Goal: Task Accomplishment & Management: Use online tool/utility

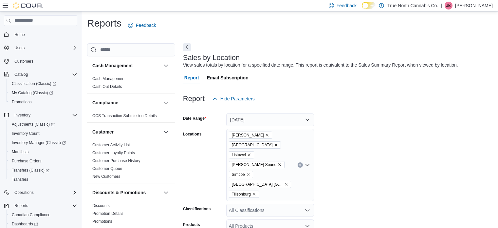
scroll to position [253, 0]
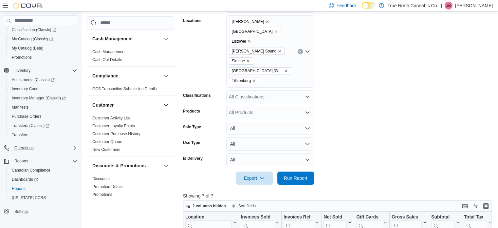
scroll to position [56, 0]
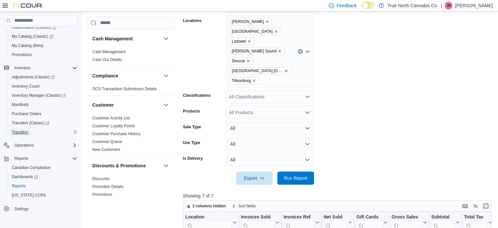
click at [19, 132] on span "Transfers" at bounding box center [20, 131] width 16 height 5
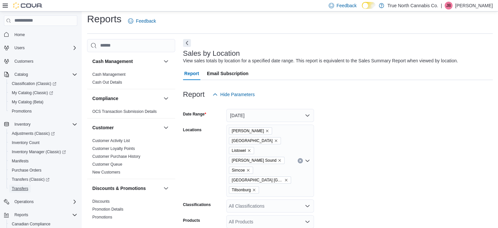
scroll to position [15, 0]
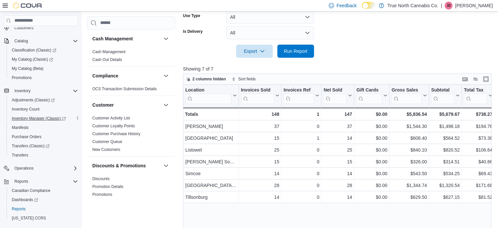
scroll to position [56, 0]
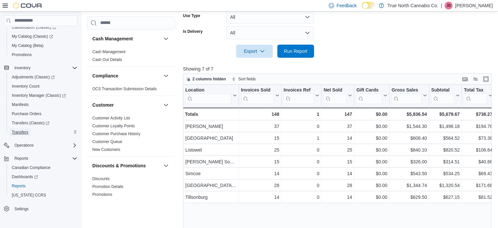
click at [22, 131] on span "Transfers" at bounding box center [20, 131] width 16 height 5
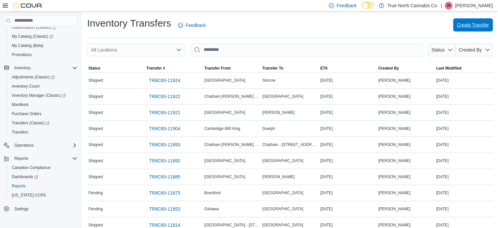
click at [476, 25] on span "Create Transfer" at bounding box center [473, 25] width 32 height 7
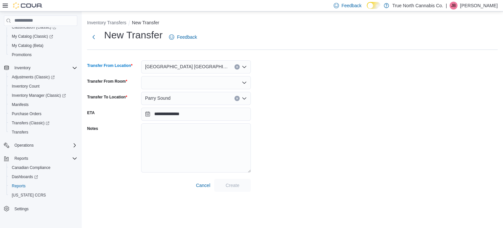
click at [236, 66] on icon "Clear input" at bounding box center [237, 67] width 3 height 3
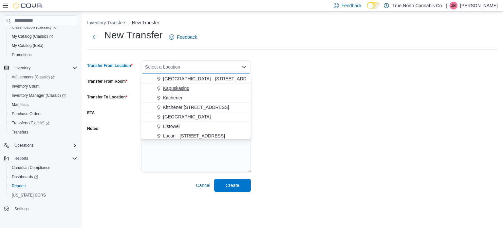
scroll to position [229, 0]
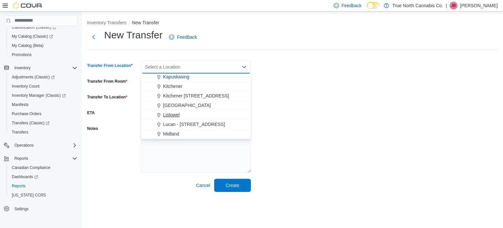
click at [174, 114] on span "Listowel" at bounding box center [171, 114] width 17 height 7
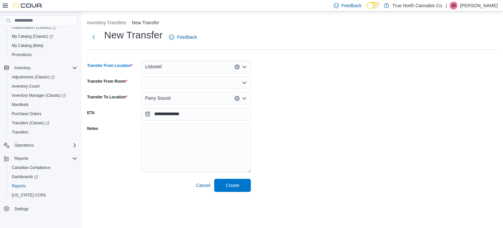
click at [242, 82] on icon "Open list of options" at bounding box center [244, 82] width 4 height 2
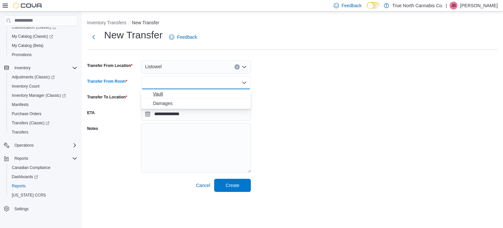
click at [165, 92] on span "Vault" at bounding box center [200, 93] width 94 height 7
click at [237, 97] on icon "Clear input" at bounding box center [237, 98] width 3 height 3
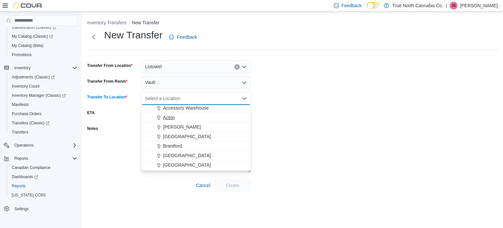
scroll to position [0, 0]
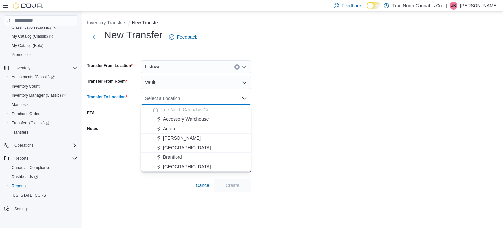
click at [177, 136] on div "[PERSON_NAME]" at bounding box center [200, 138] width 94 height 7
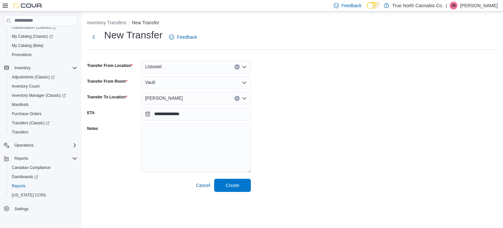
click at [282, 165] on div "**********" at bounding box center [292, 109] width 411 height 163
click at [237, 183] on span "Create" at bounding box center [233, 184] width 14 height 7
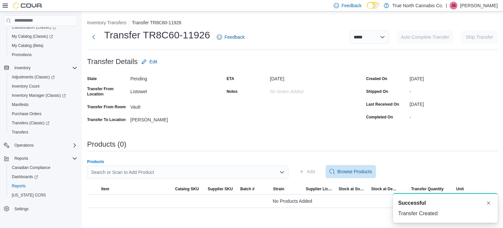
click at [187, 170] on div "Search or Scan to Add Product" at bounding box center [187, 171] width 201 height 13
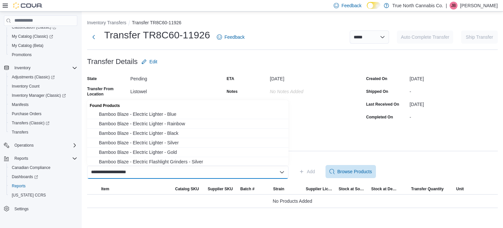
type input "**********"
drag, startPoint x: 143, startPoint y: 172, endPoint x: 100, endPoint y: 170, distance: 43.3
click at [100, 170] on div "**********" at bounding box center [187, 171] width 201 height 13
drag, startPoint x: 139, startPoint y: 170, endPoint x: 121, endPoint y: 172, distance: 17.8
click at [121, 172] on div "**********" at bounding box center [187, 171] width 201 height 13
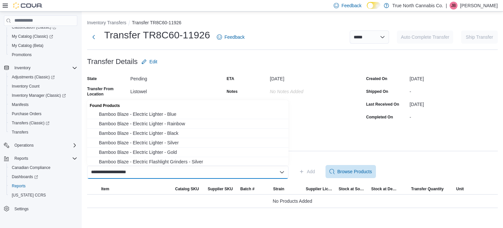
drag, startPoint x: 136, startPoint y: 171, endPoint x: 88, endPoint y: 171, distance: 47.5
click at [88, 171] on div "**********" at bounding box center [187, 171] width 201 height 13
click at [149, 114] on span "Bamboo Blaze - Electric Lighter - Blue" at bounding box center [192, 114] width 186 height 7
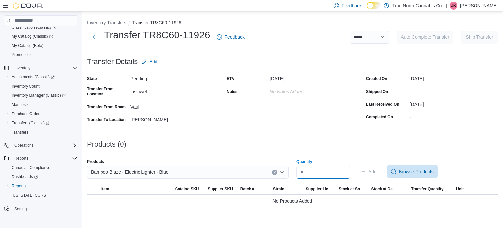
click at [313, 171] on input "Quantity" at bounding box center [323, 171] width 54 height 13
type input "*"
click at [377, 172] on span "Add" at bounding box center [373, 171] width 8 height 7
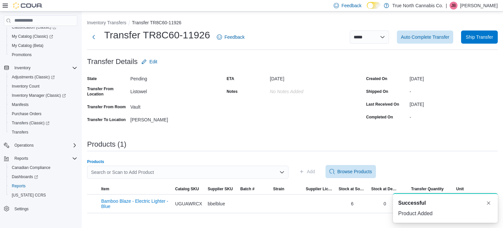
drag, startPoint x: 149, startPoint y: 171, endPoint x: 107, endPoint y: 169, distance: 41.7
click at [107, 169] on div "Search or Scan to Add Product" at bounding box center [187, 171] width 201 height 13
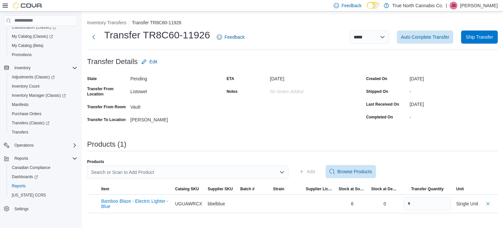
drag, startPoint x: 108, startPoint y: 171, endPoint x: 171, endPoint y: 218, distance: 78.2
click at [171, 218] on div "**********" at bounding box center [292, 119] width 421 height 216
drag, startPoint x: 120, startPoint y: 172, endPoint x: 113, endPoint y: 170, distance: 7.6
click at [113, 170] on div "Search or Scan to Add Product" at bounding box center [187, 171] width 201 height 13
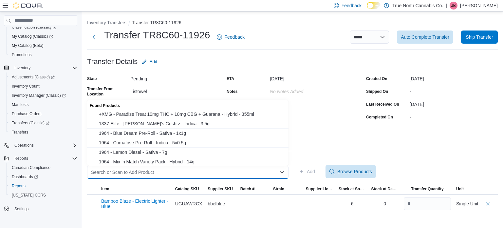
drag, startPoint x: 113, startPoint y: 171, endPoint x: 109, endPoint y: 169, distance: 4.7
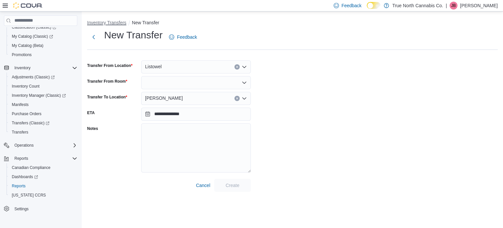
click at [118, 24] on button "Inventory Transfers" at bounding box center [106, 22] width 39 height 5
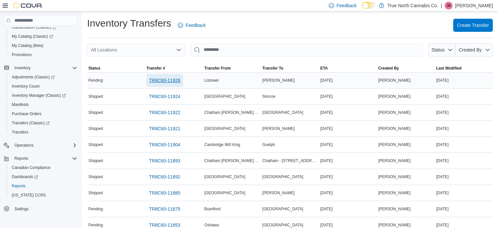
click at [162, 81] on span "TR8C60-11926" at bounding box center [164, 80] width 31 height 7
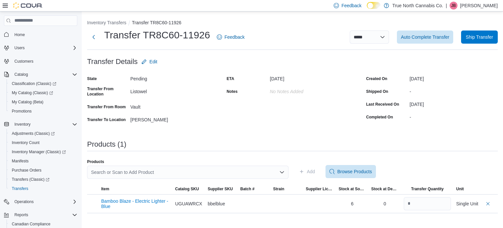
click at [165, 172] on div "Search or Scan to Add Product" at bounding box center [187, 171] width 201 height 13
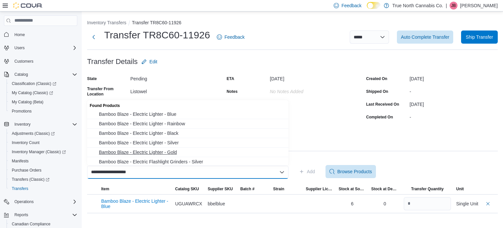
type input "**********"
click at [183, 151] on span "Bamboo Blaze - Electric Lighter - Gold" at bounding box center [192, 152] width 186 height 7
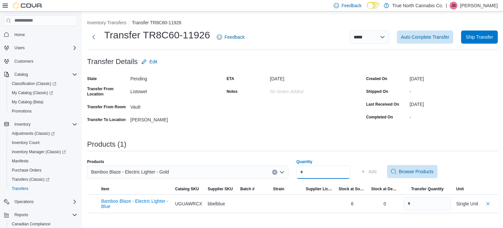
click at [322, 174] on input "Quantity" at bounding box center [323, 171] width 54 height 13
type input "*"
click at [377, 171] on span "Add" at bounding box center [373, 171] width 8 height 7
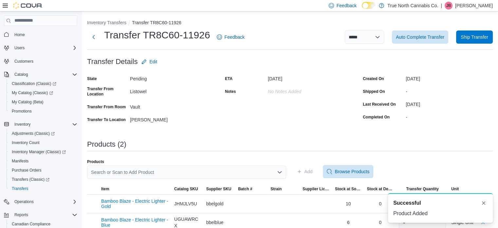
click at [173, 176] on div "Search or Scan to Add Product" at bounding box center [186, 171] width 199 height 13
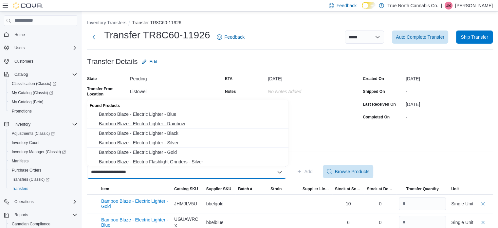
type input "**********"
click at [181, 125] on span "Bamboo Blaze - Electric Lighter - Rainbow" at bounding box center [192, 123] width 186 height 7
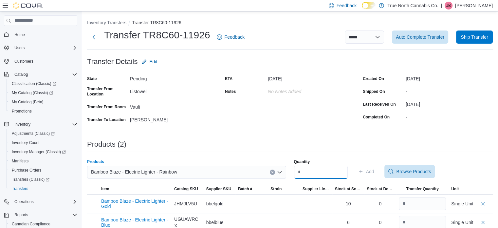
click at [311, 170] on input "Quantity" at bounding box center [321, 171] width 54 height 13
type input "*"
click at [374, 170] on span "Add" at bounding box center [370, 171] width 8 height 7
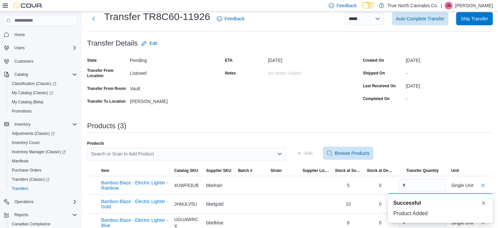
scroll to position [28, 0]
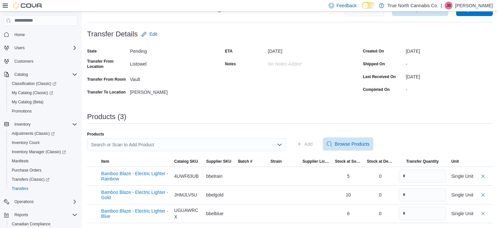
click at [163, 143] on div "Search or Scan to Add Product" at bounding box center [186, 144] width 199 height 13
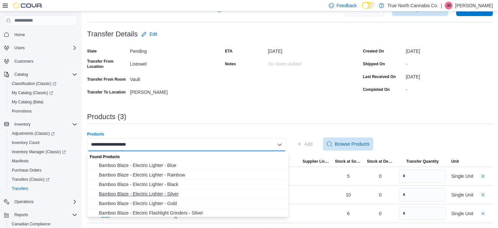
type input "**********"
click at [169, 193] on span "Bamboo Blaze - Electric Lighter - Silver" at bounding box center [192, 193] width 186 height 7
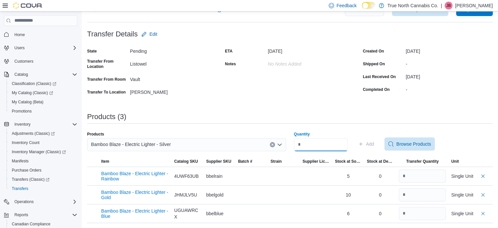
click at [310, 142] on input "Quantity" at bounding box center [321, 144] width 54 height 13
type input "*"
click at [374, 143] on span "Add" at bounding box center [370, 144] width 8 height 7
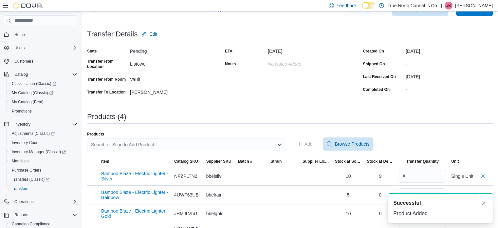
scroll to position [46, 0]
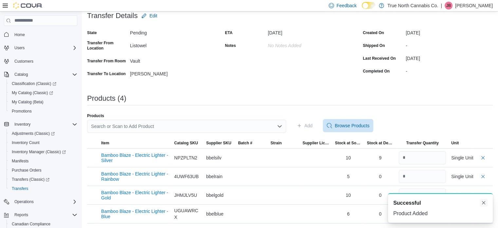
click at [484, 203] on button "Dismiss toast" at bounding box center [484, 203] width 8 height 8
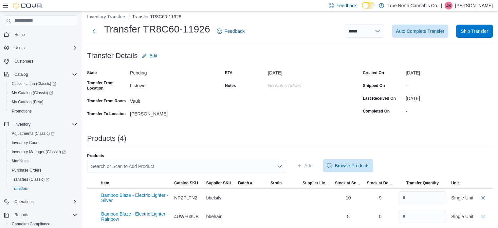
scroll to position [0, 0]
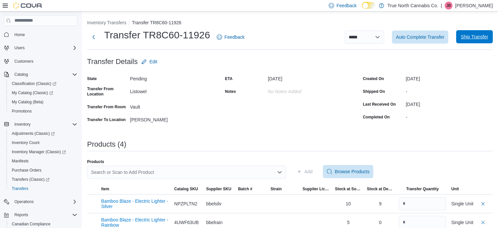
click at [478, 36] on span "Ship Transfer" at bounding box center [474, 36] width 27 height 7
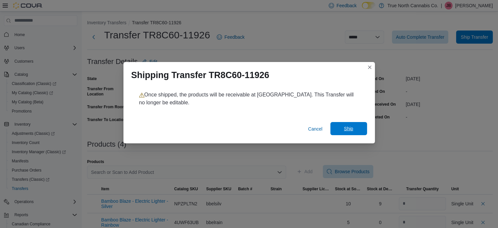
click at [351, 129] on span "Ship" at bounding box center [348, 128] width 9 height 7
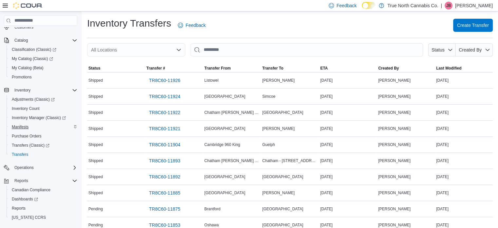
scroll to position [56, 0]
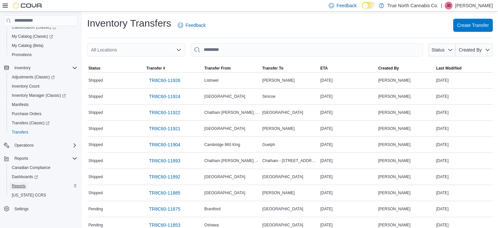
click at [21, 185] on span "Reports" at bounding box center [19, 185] width 14 height 5
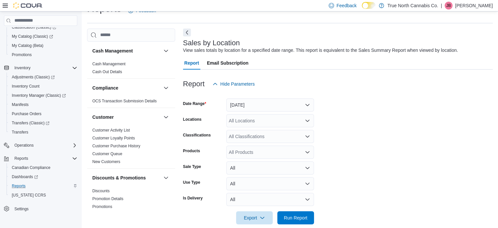
scroll to position [15, 0]
click at [308, 104] on button "[DATE]" at bounding box center [270, 104] width 88 height 13
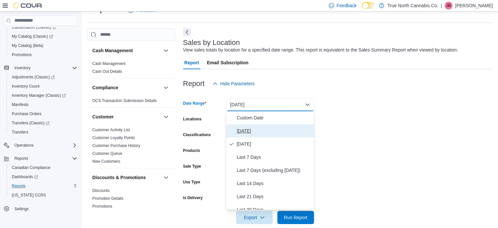
click at [248, 129] on span "[DATE]" at bounding box center [274, 131] width 75 height 8
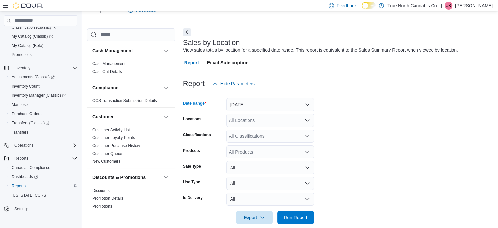
click at [264, 120] on div "All Locations" at bounding box center [270, 120] width 88 height 13
click at [475, 7] on p "[PERSON_NAME]" at bounding box center [474, 6] width 38 height 8
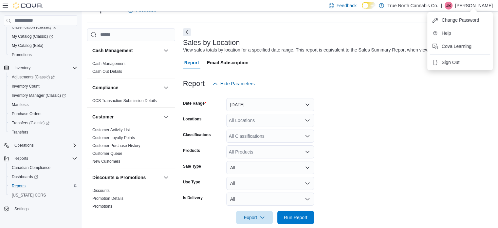
click at [470, 118] on form "Date Range [DATE] Locations All Locations Classifications All Classifications P…" at bounding box center [338, 157] width 310 height 134
